Goal: Check status: Check status

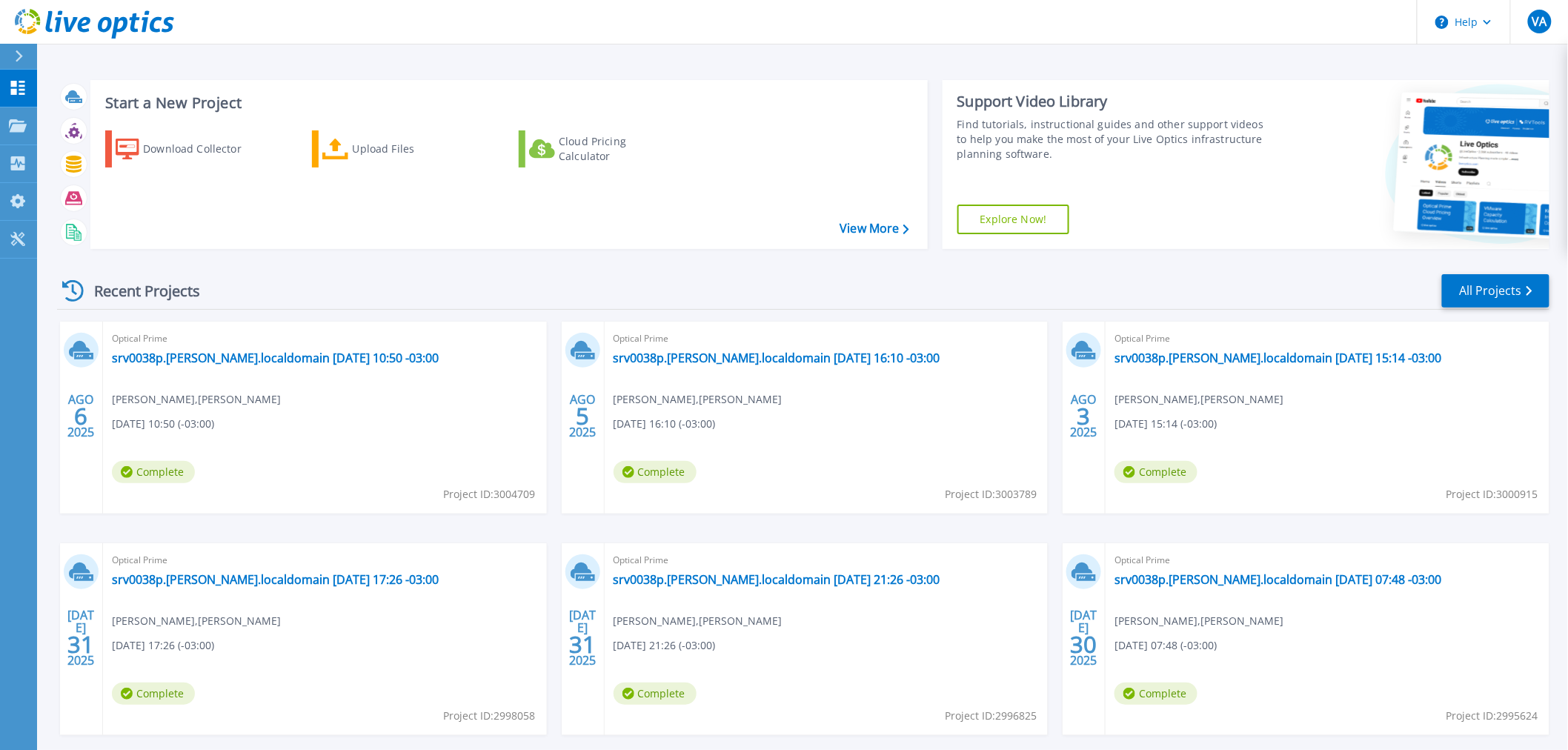
click at [587, 180] on div "Recent Projects All Projects AGO 6 2025 Optical Prime srv0038p.[PERSON_NAME].lo…" at bounding box center [803, 518] width 1492 height 516
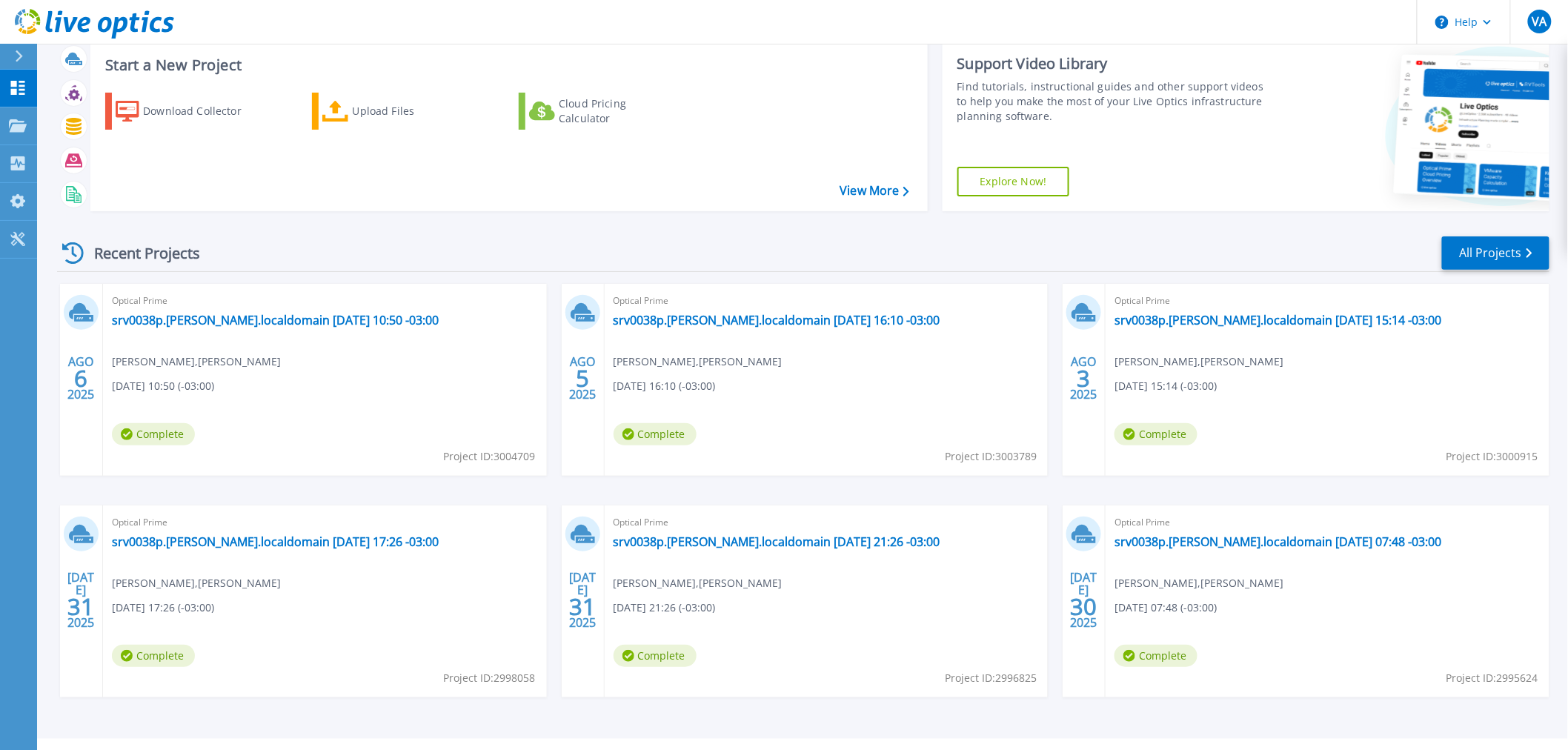
scroll to position [71, 0]
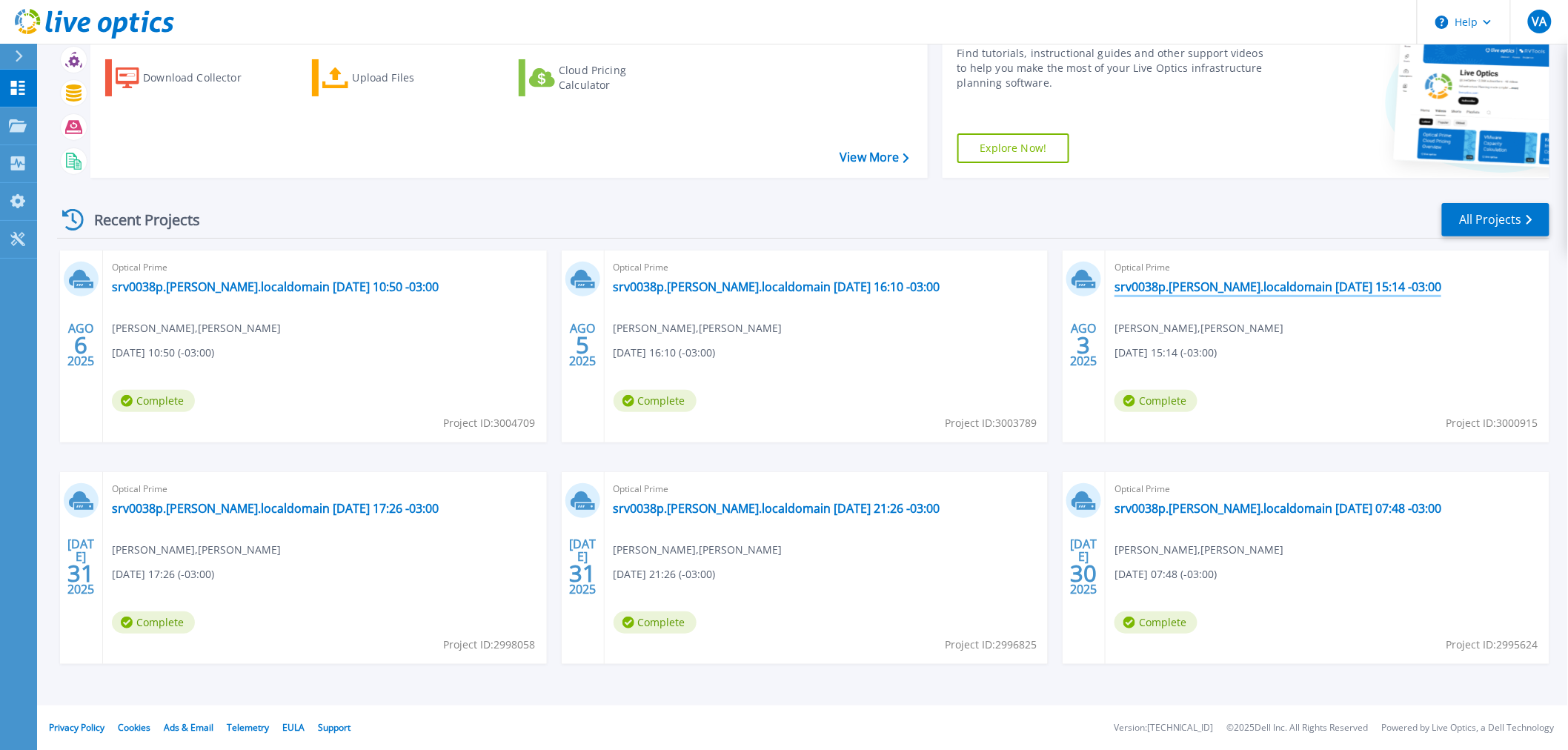
click at [610, 180] on link "srv0038p.[PERSON_NAME].localdomain [DATE] 15:14 -03:00" at bounding box center [1278, 286] width 327 height 14
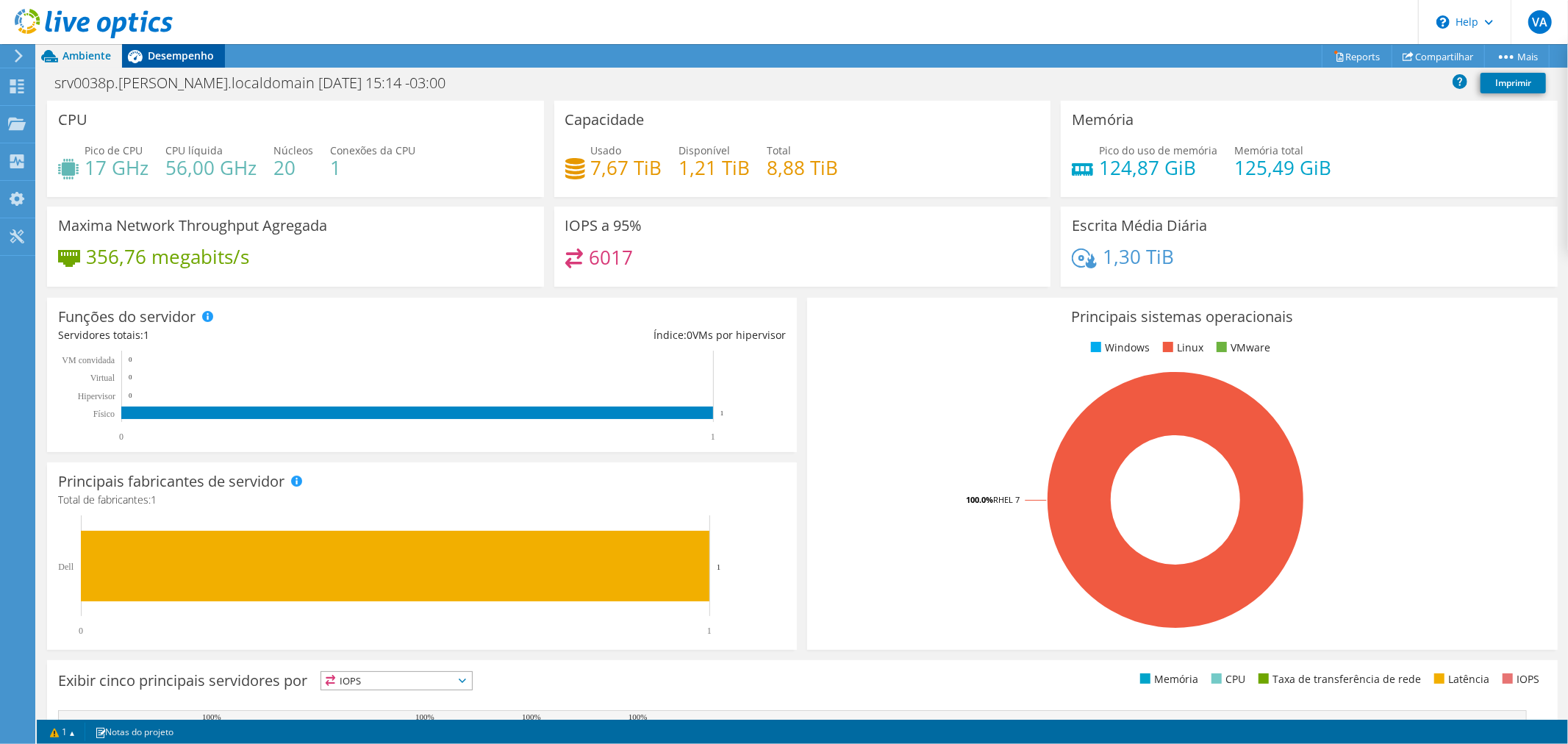
click at [189, 57] on span "Desempenho" at bounding box center [180, 56] width 67 height 14
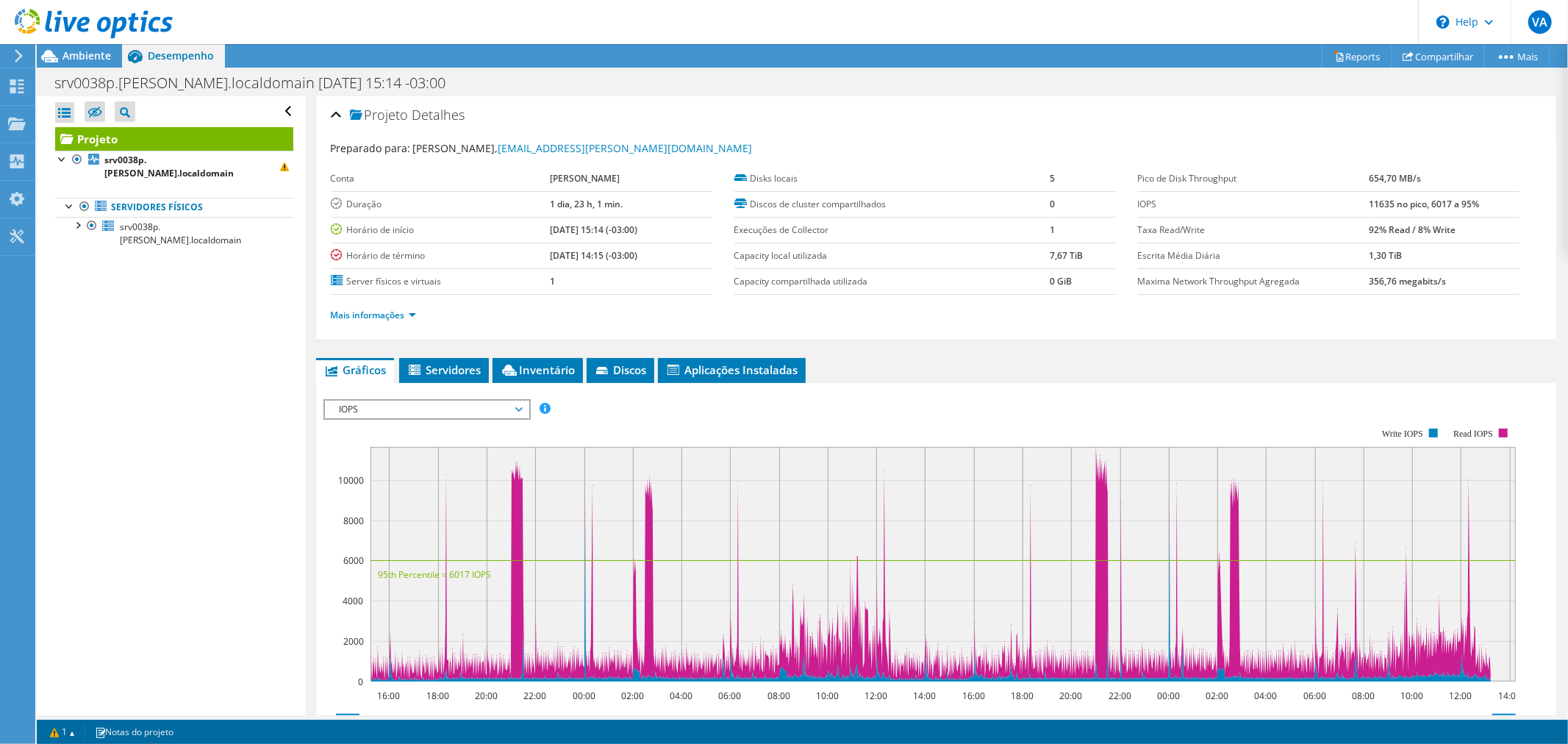
click at [513, 410] on span "IOPS" at bounding box center [427, 409] width 189 height 18
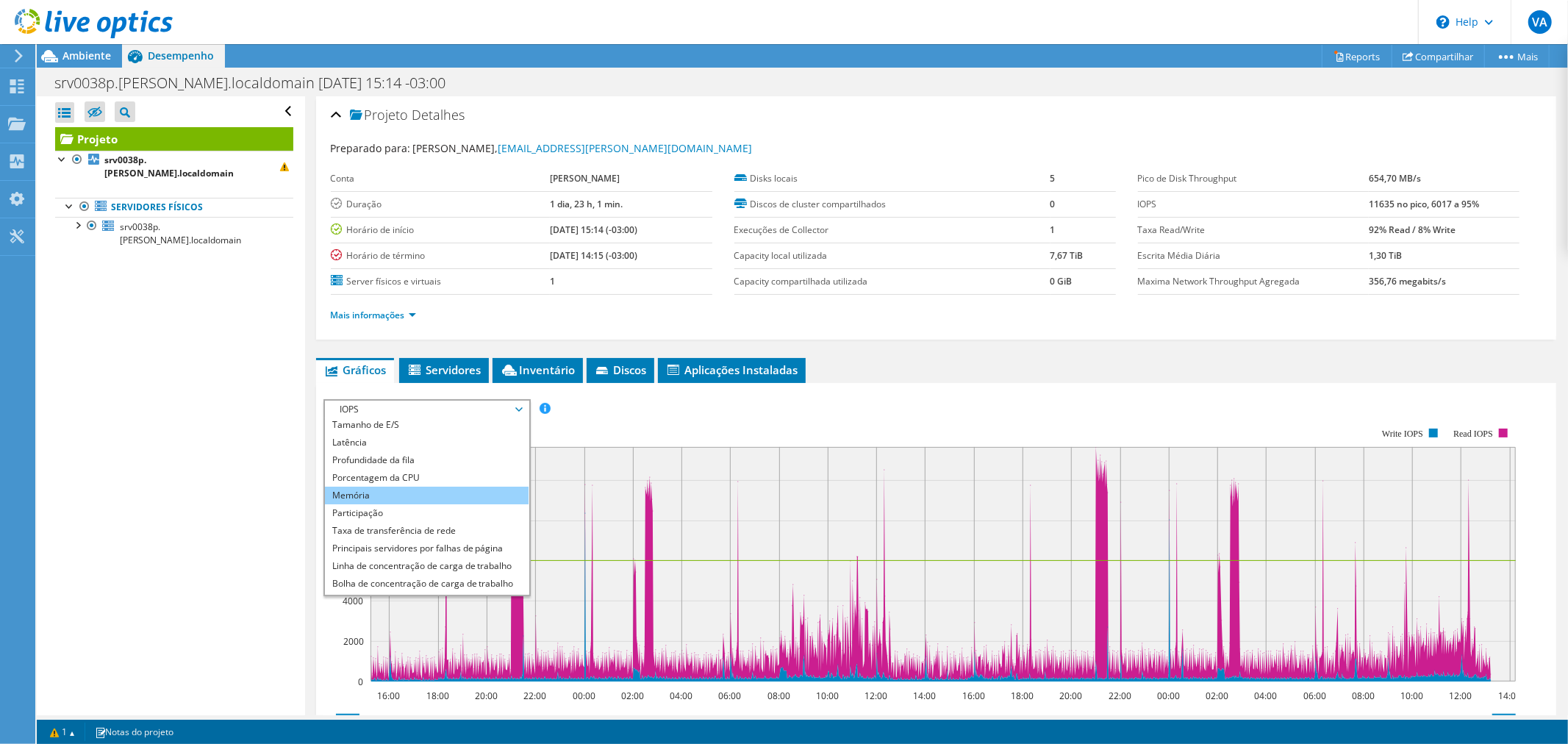
scroll to position [53, 0]
click at [483, 507] on li "Taxa de transferência de rede" at bounding box center [427, 515] width 204 height 18
